Goal: Information Seeking & Learning: Learn about a topic

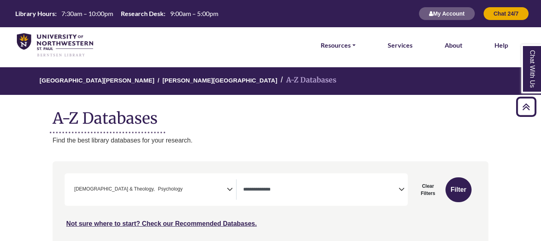
select select "Database Types Filter"
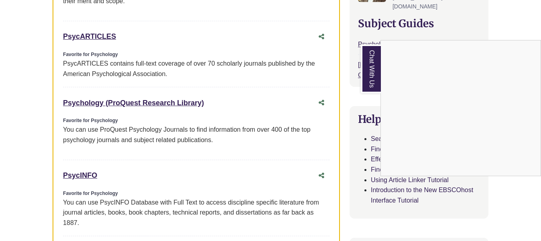
scroll to position [0, 13]
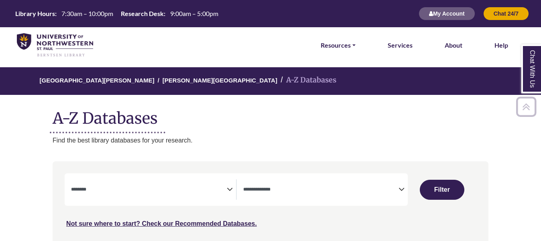
select select "Database Subject Filter"
select select "Database Types Filter"
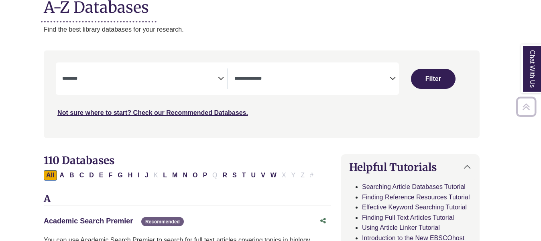
scroll to position [15, 0]
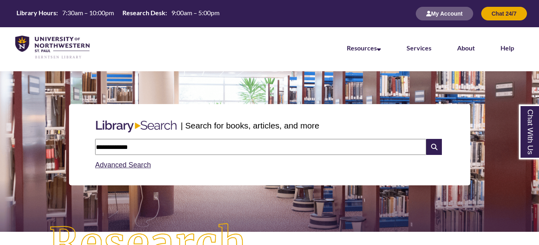
type input "**********"
